Goal: Information Seeking & Learning: Learn about a topic

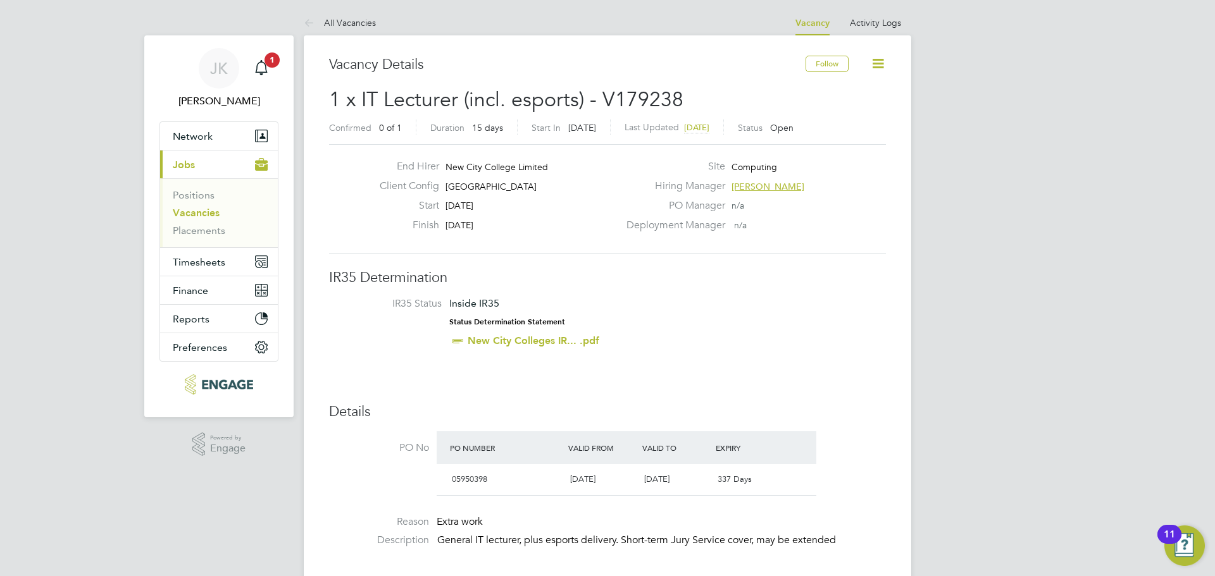
click at [195, 213] on link "Vacancies" at bounding box center [196, 213] width 47 height 12
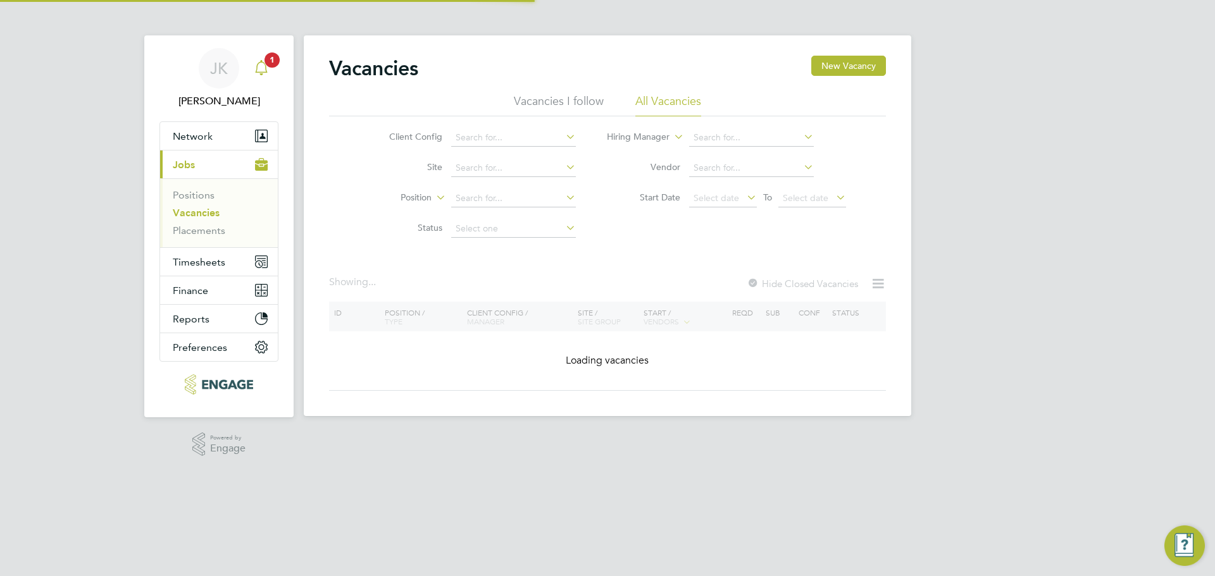
click at [268, 71] on icon "Main navigation" at bounding box center [261, 67] width 15 height 15
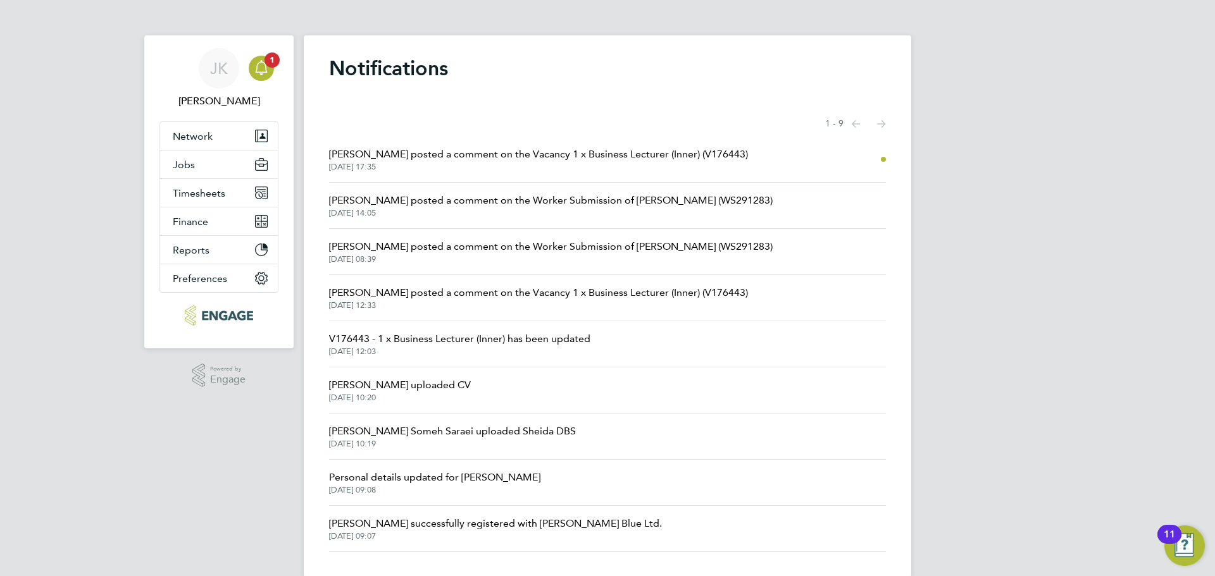
click at [469, 151] on span "Mahnaz Asgari Joorshari posted a comment on the Vacancy 1 x Business Lecturer (…" at bounding box center [538, 154] width 419 height 15
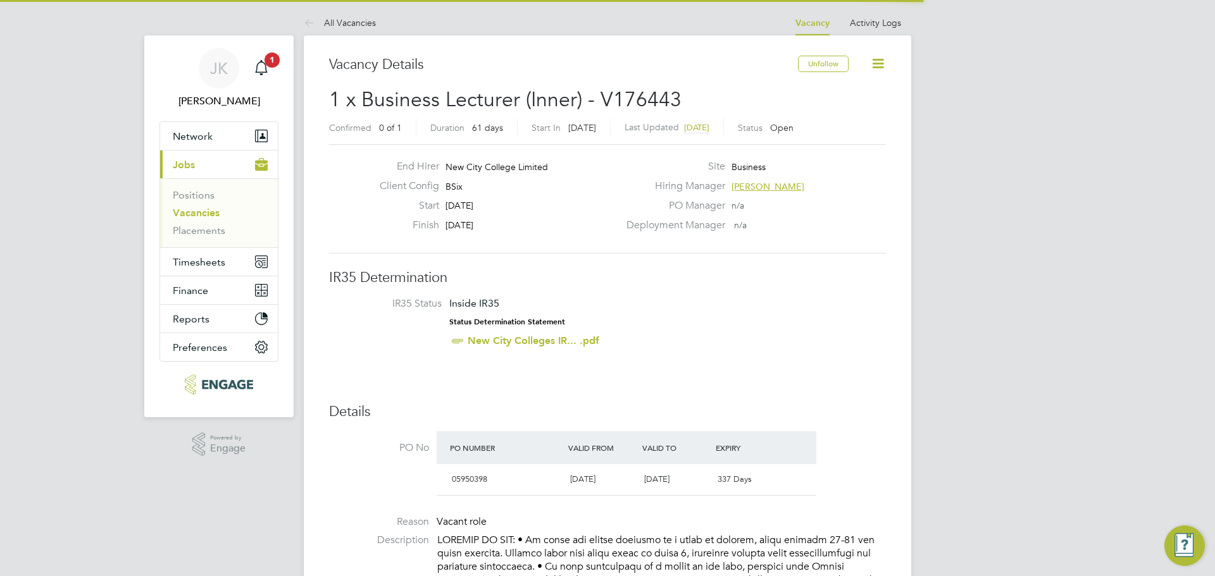
scroll to position [37, 89]
